Goal: Communication & Community: Ask a question

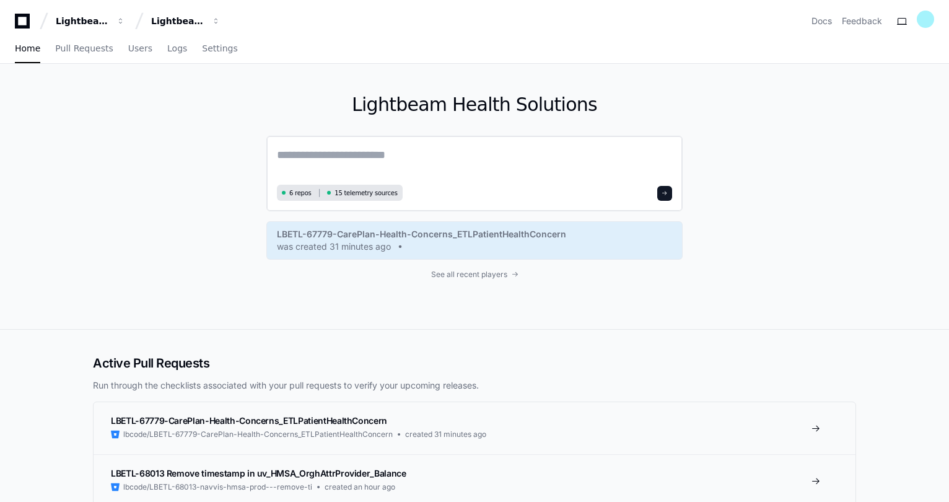
click at [343, 158] on textarea at bounding box center [474, 163] width 395 height 35
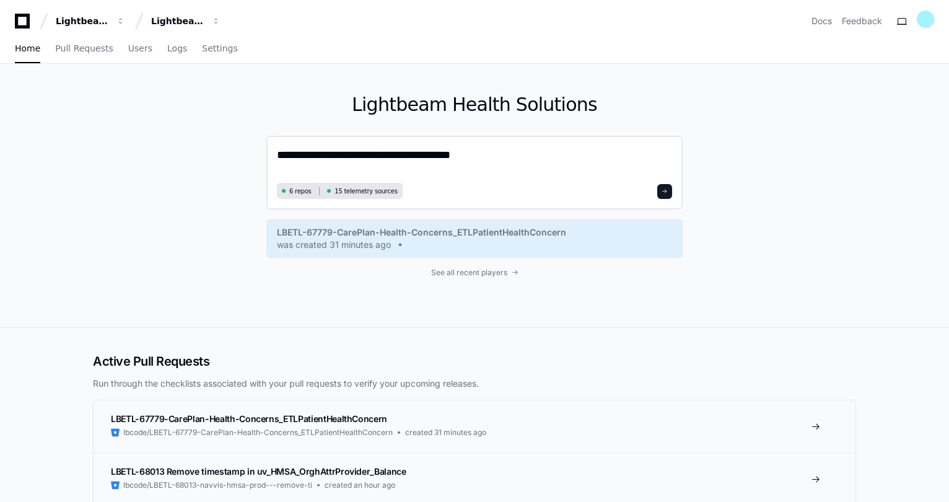
type textarea "**********"
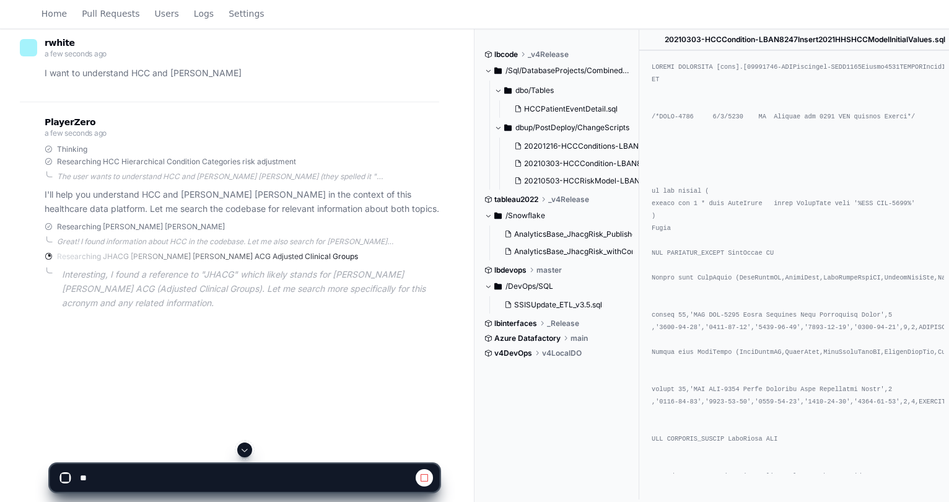
scroll to position [124, 0]
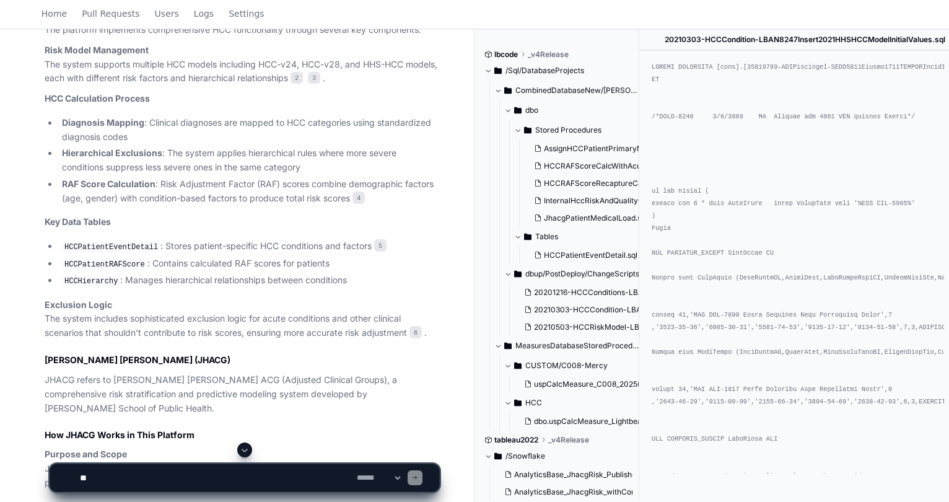
scroll to position [695, 0]
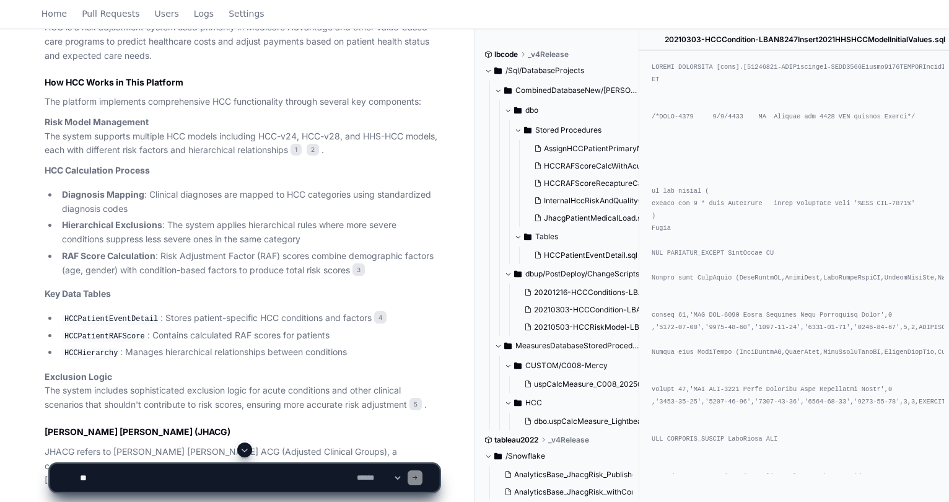
scroll to position [743, 0]
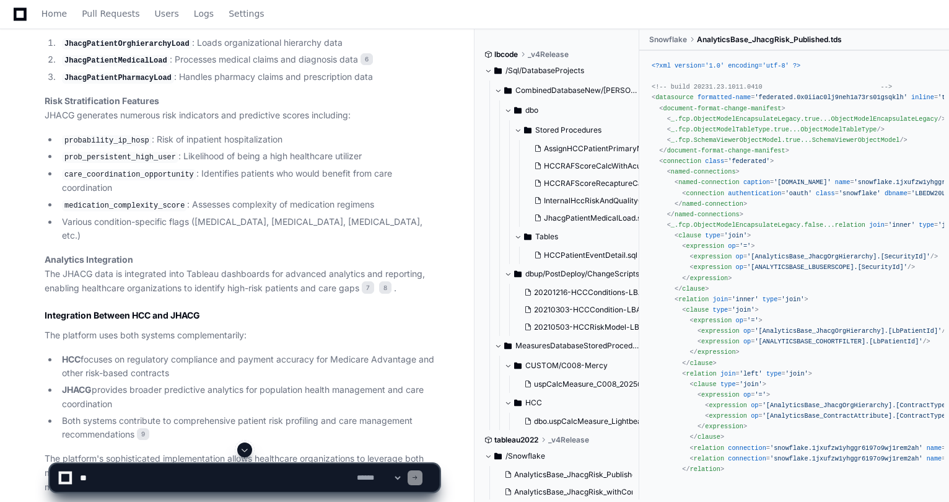
scroll to position [1393, 0]
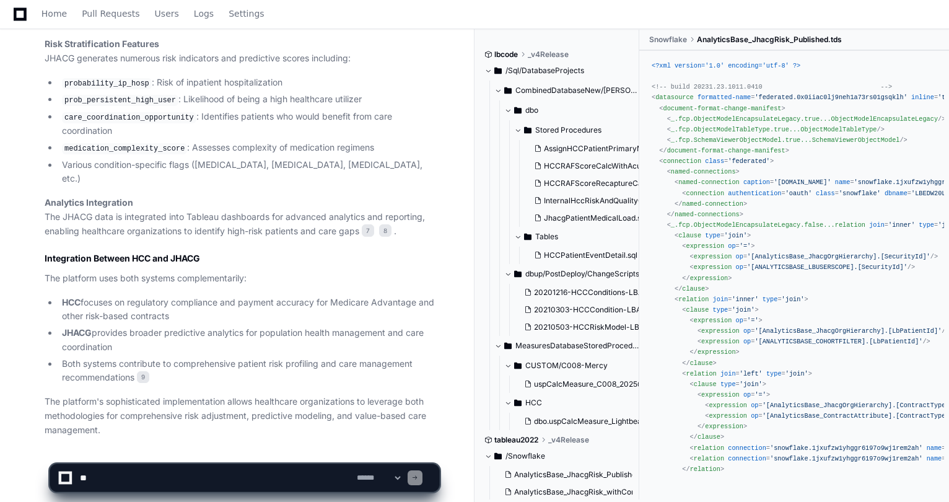
click at [543, 9] on div "Home Pull Requests Users Logs Settings" at bounding box center [474, 14] width 919 height 28
click at [167, 475] on textarea at bounding box center [215, 477] width 277 height 27
type textarea "**********"
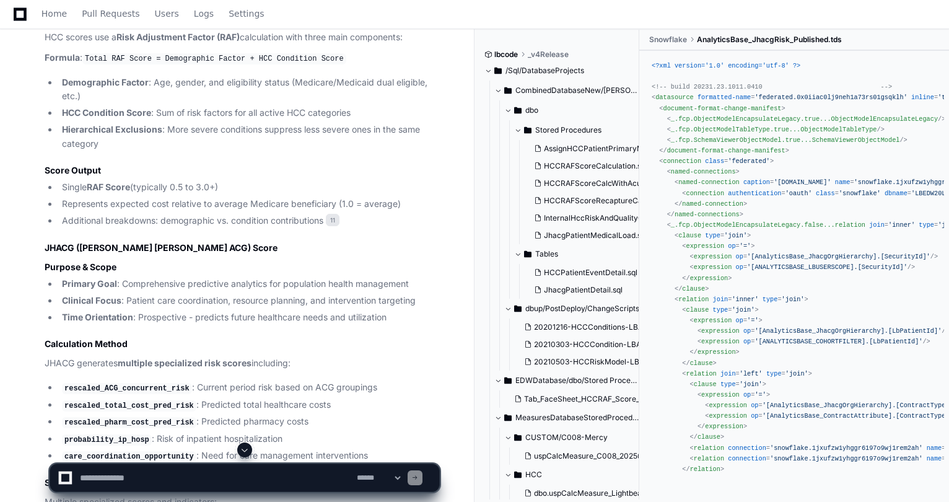
scroll to position [2283, 0]
drag, startPoint x: 22, startPoint y: 236, endPoint x: 36, endPoint y: 341, distance: 106.2
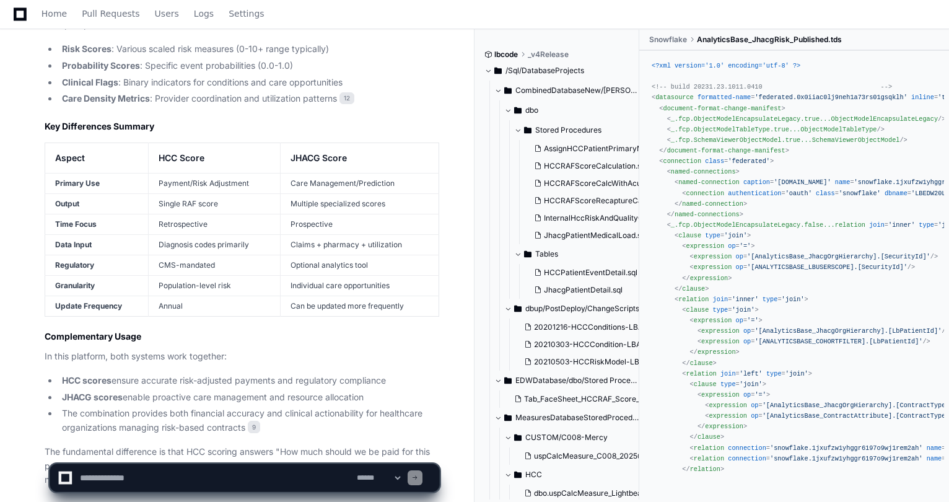
scroll to position [2804, 0]
